Goal: Task Accomplishment & Management: Complete application form

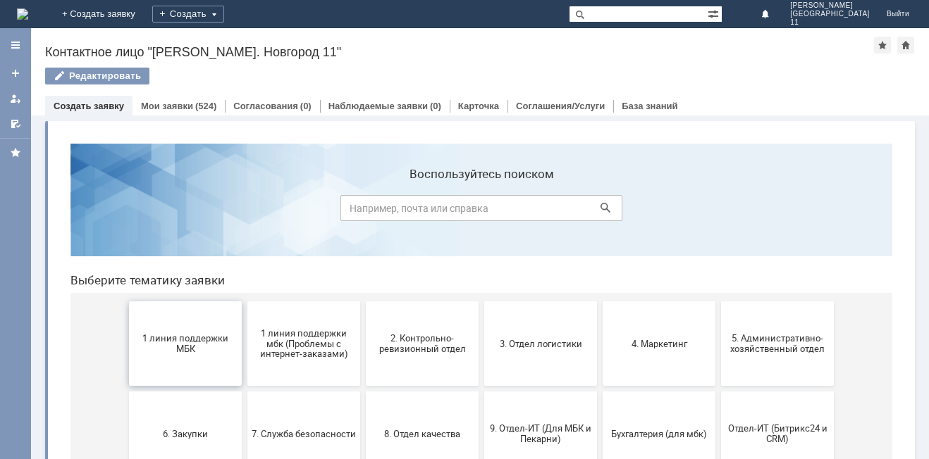
click at [202, 362] on button "1 линия поддержки МБК" at bounding box center [185, 344] width 113 height 85
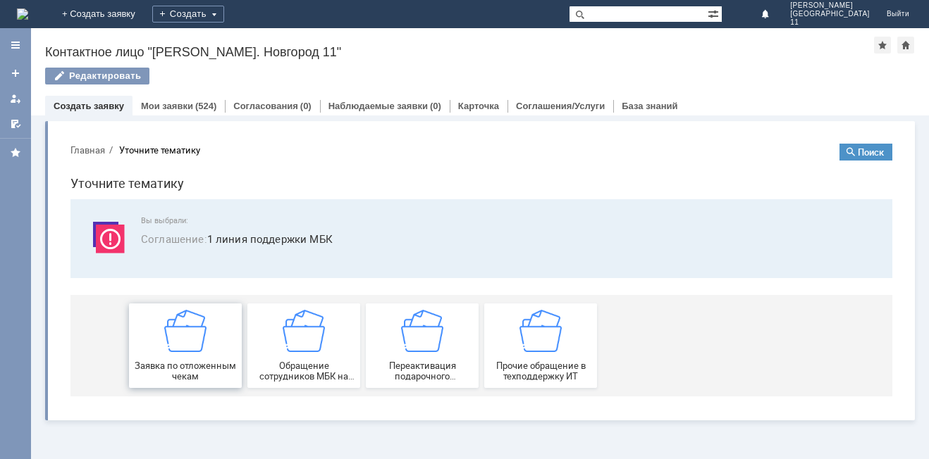
click at [202, 359] on div "Заявка по отложенным чекам" at bounding box center [185, 346] width 104 height 72
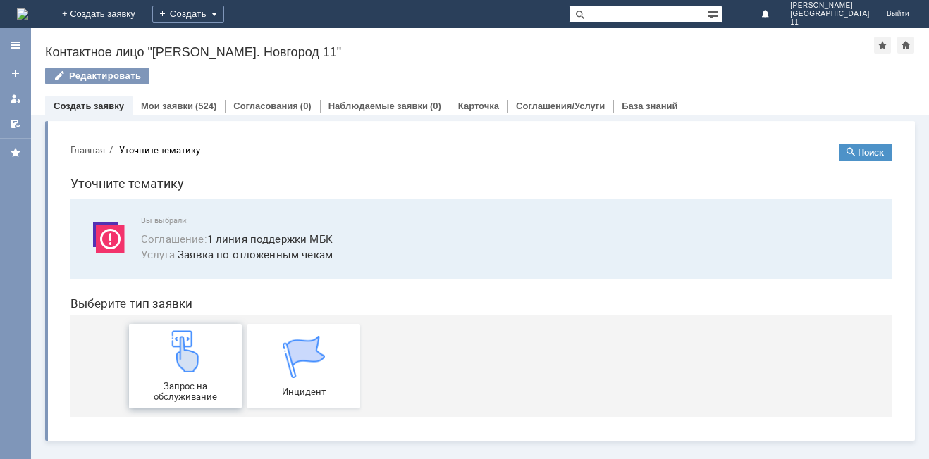
click at [202, 357] on img at bounding box center [185, 352] width 42 height 42
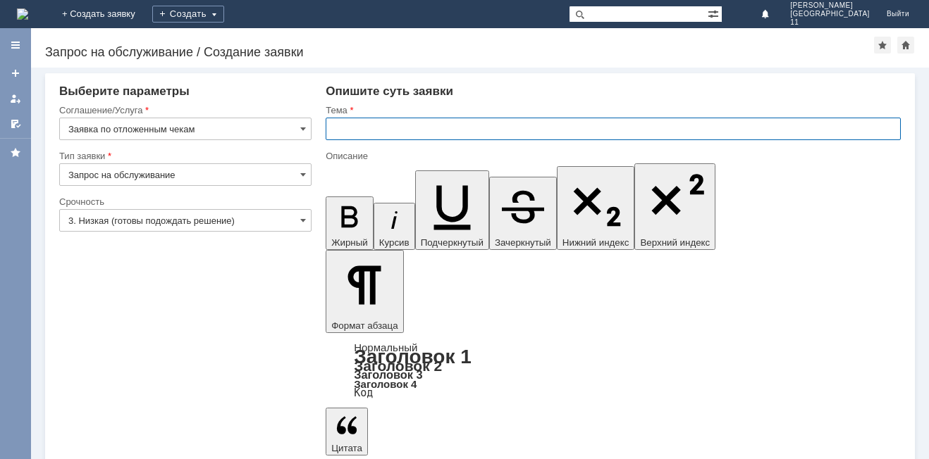
click at [354, 129] on input "text" at bounding box center [613, 129] width 575 height 23
type input "прошу удалить отложенные чеки"
click at [488, 122] on input "прошу удалить отложенные чеки" at bounding box center [613, 129] width 575 height 23
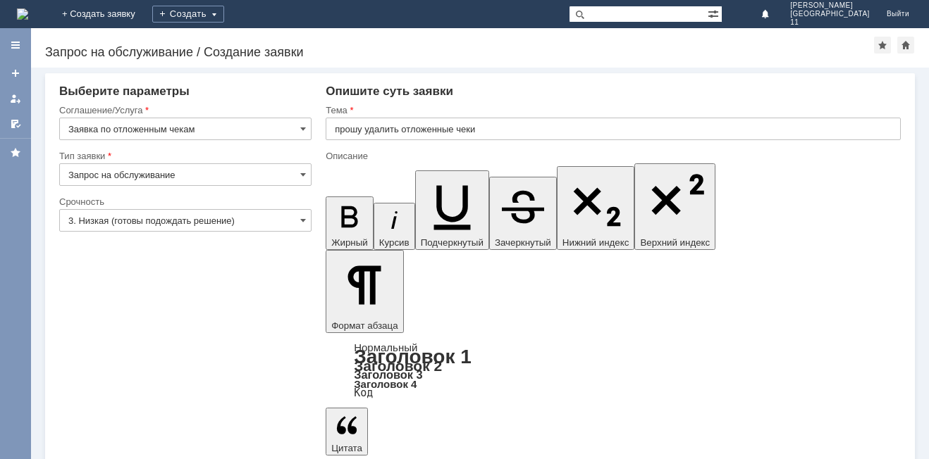
scroll to position [306, 5]
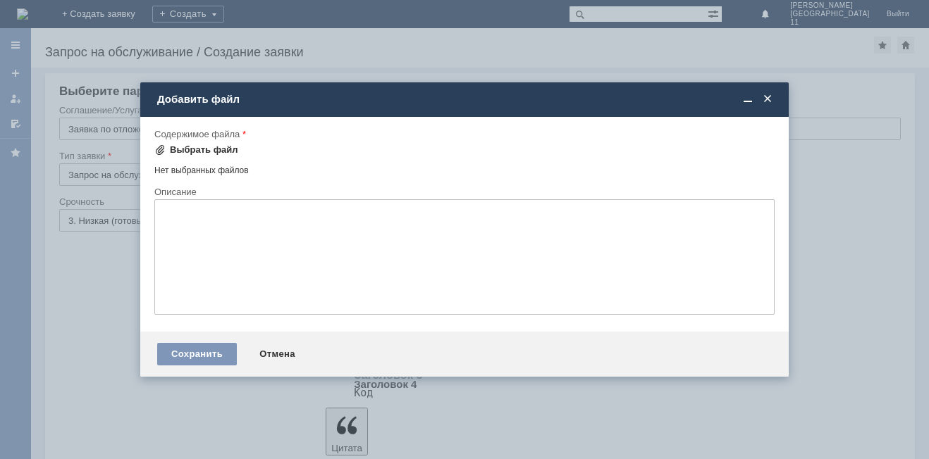
click at [188, 153] on div "Выбрать файл" at bounding box center [204, 149] width 68 height 11
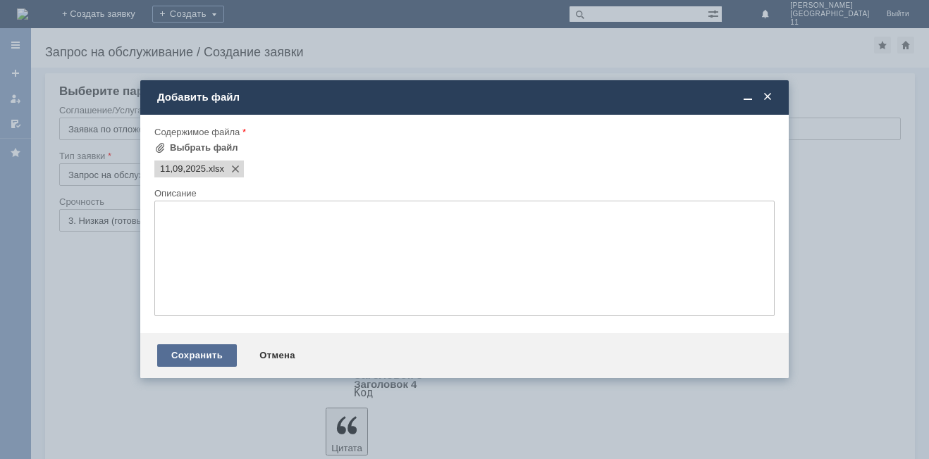
click at [183, 350] on div "Сохранить" at bounding box center [197, 356] width 80 height 23
